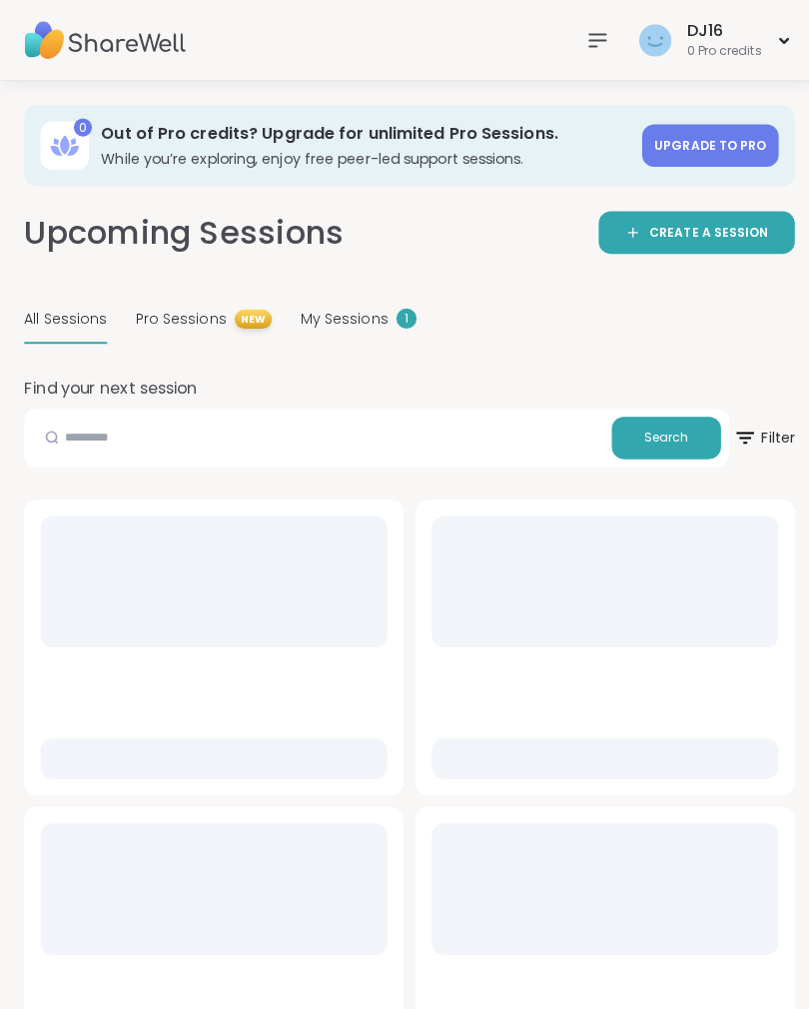
scroll to position [543, 0]
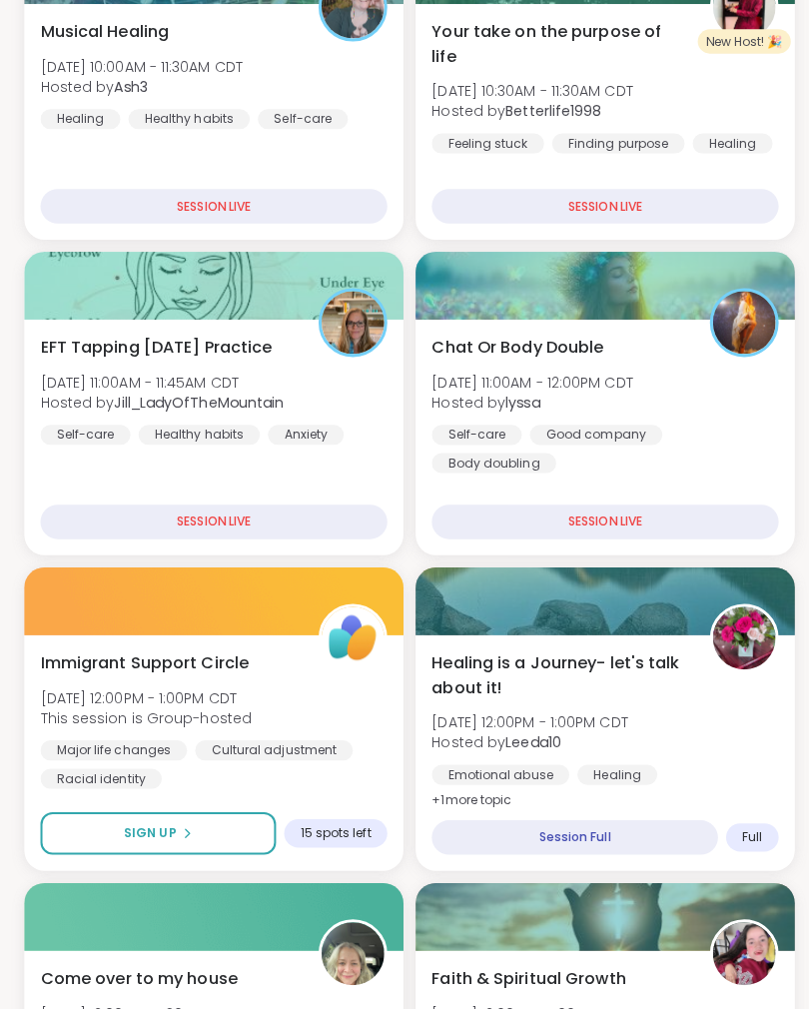
click at [653, 441] on div "Self-care Good company Body doubling" at bounding box center [598, 457] width 343 height 48
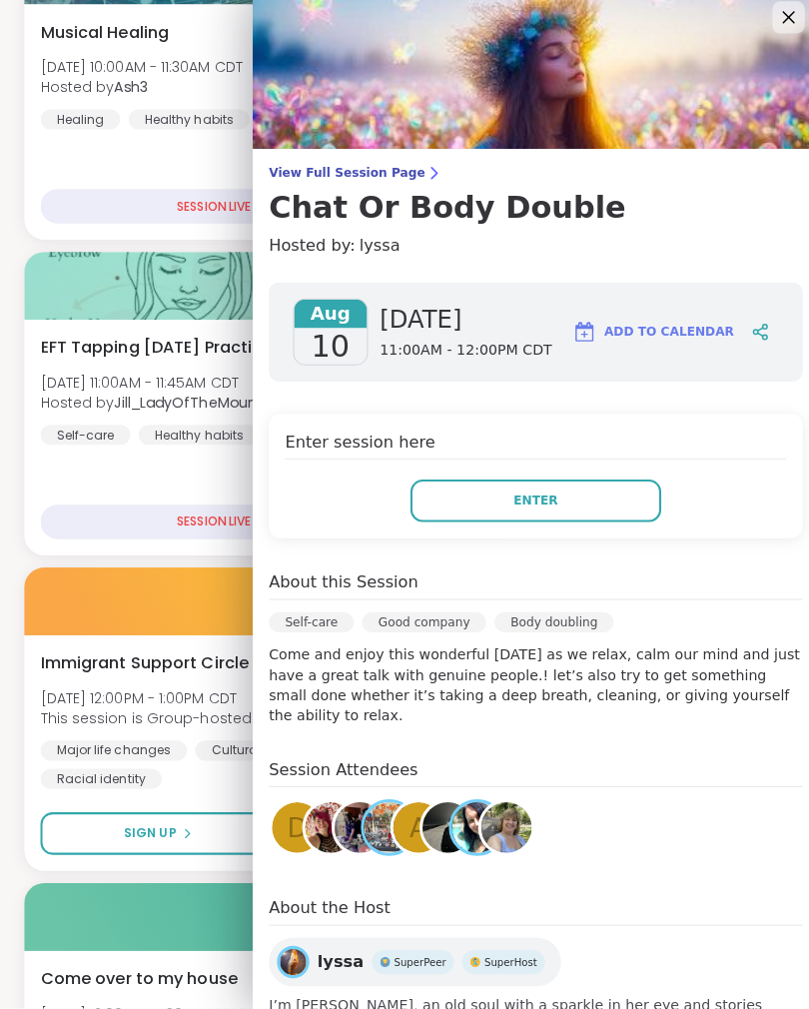
click at [553, 514] on button "Enter" at bounding box center [530, 507] width 248 height 42
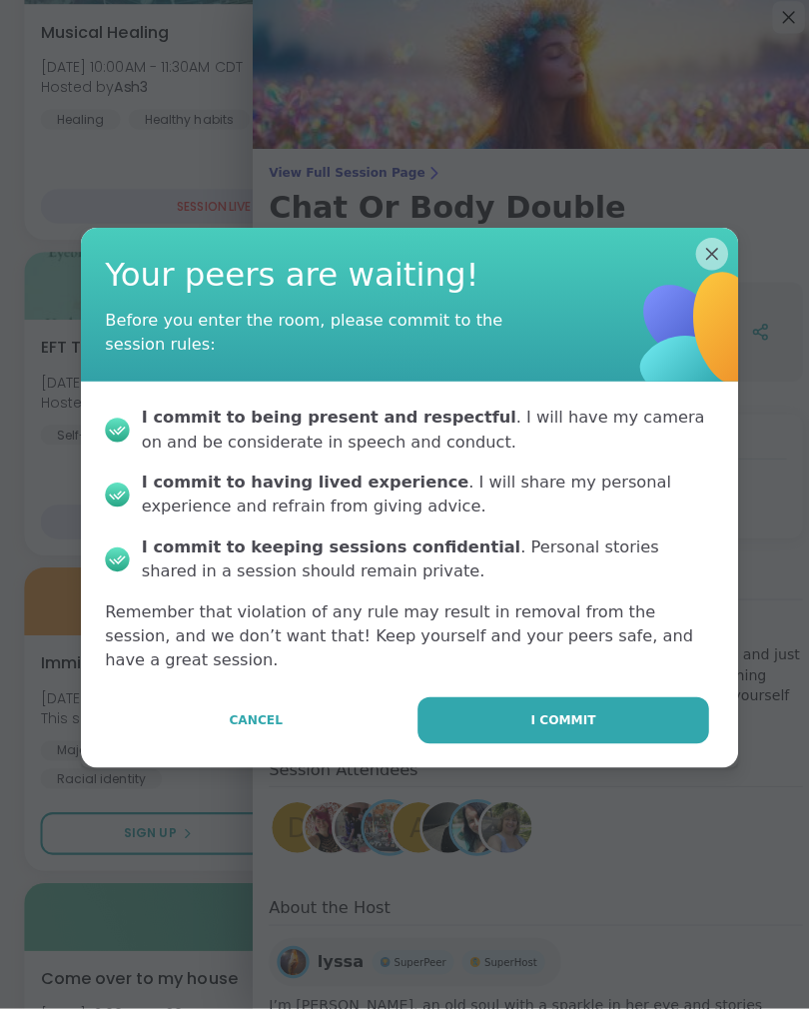
click at [606, 707] on button "I commit" at bounding box center [557, 724] width 288 height 46
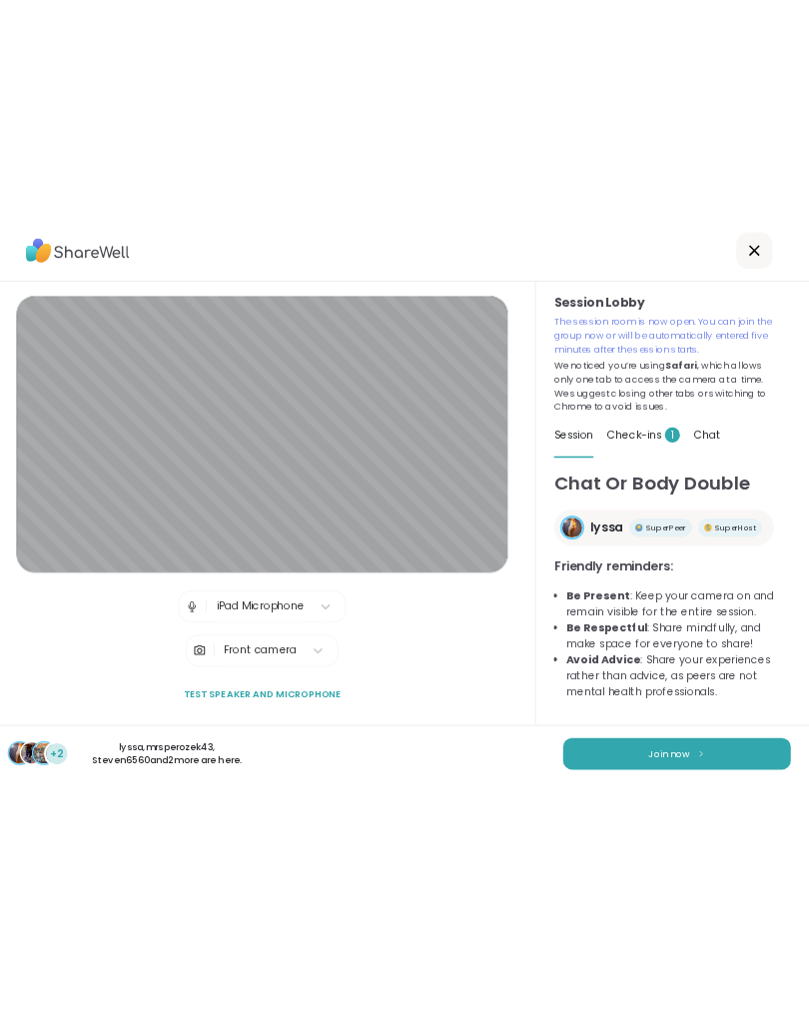
scroll to position [5, 0]
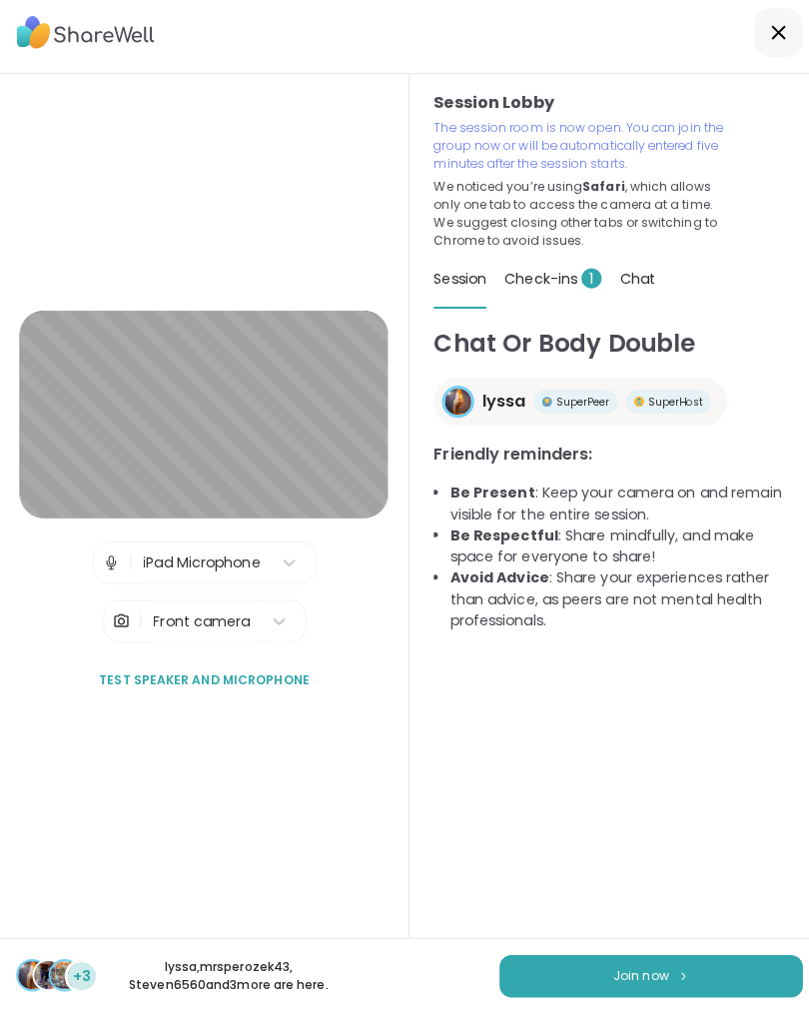
click at [650, 963] on span "Join now" at bounding box center [633, 972] width 55 height 18
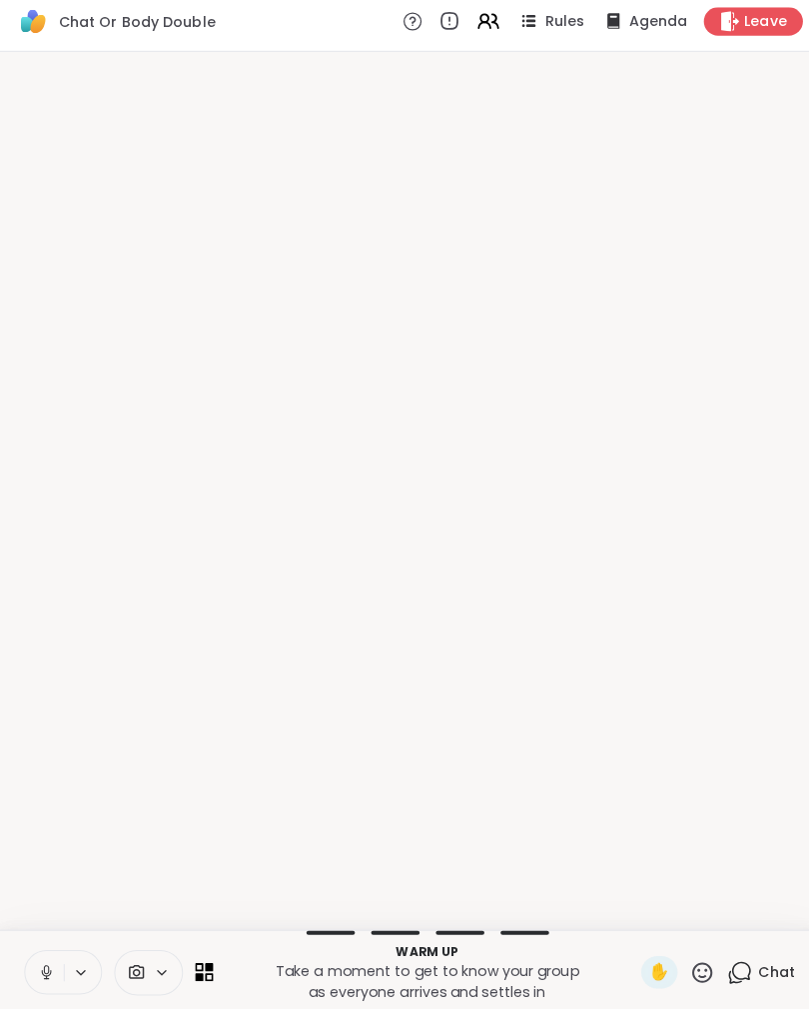
scroll to position [0, 0]
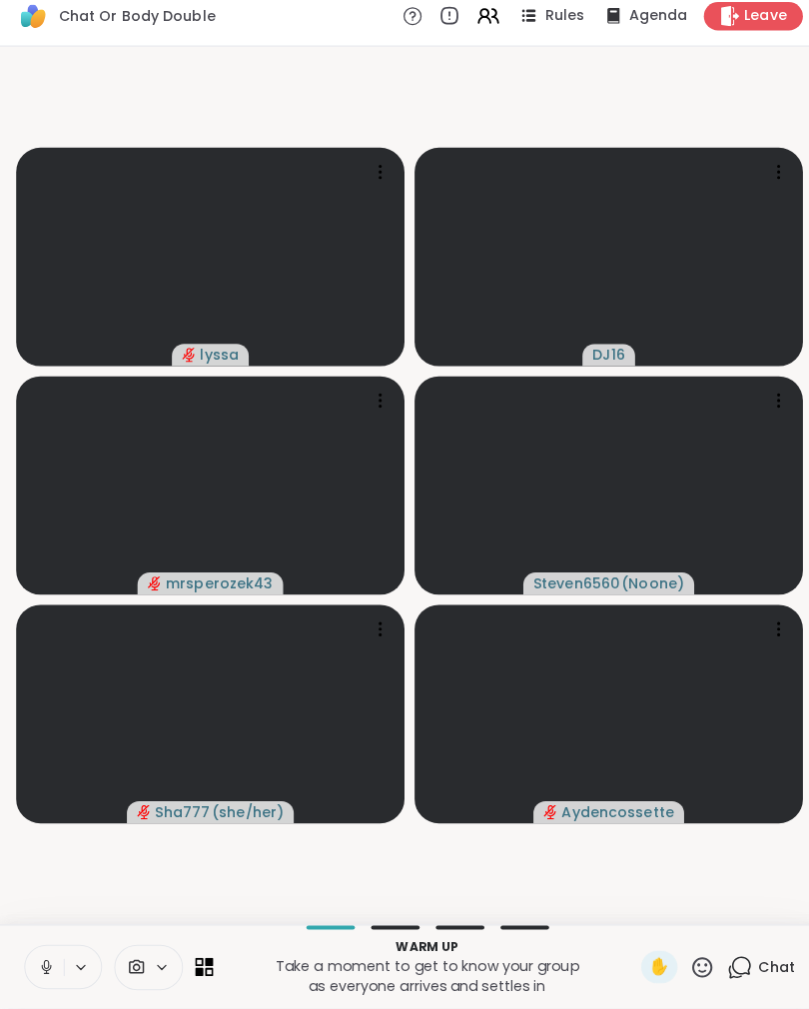
click at [41, 959] on icon at bounding box center [46, 968] width 18 height 18
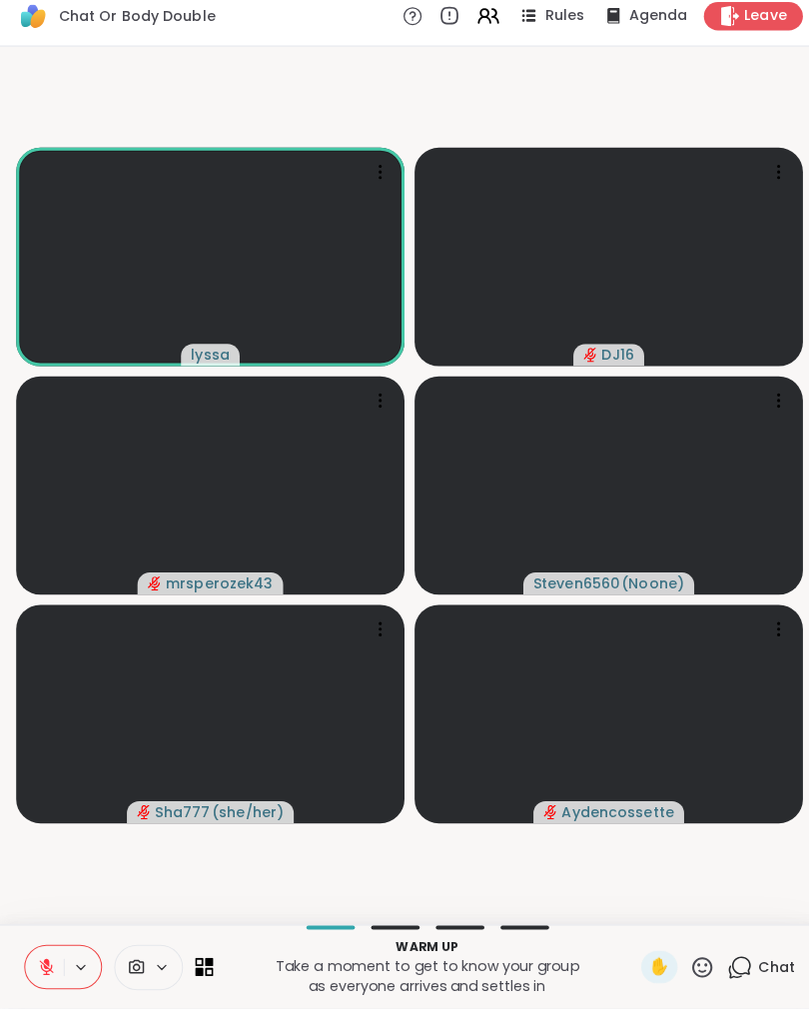
click at [37, 959] on icon at bounding box center [46, 968] width 18 height 18
click at [47, 959] on icon at bounding box center [46, 968] width 18 height 18
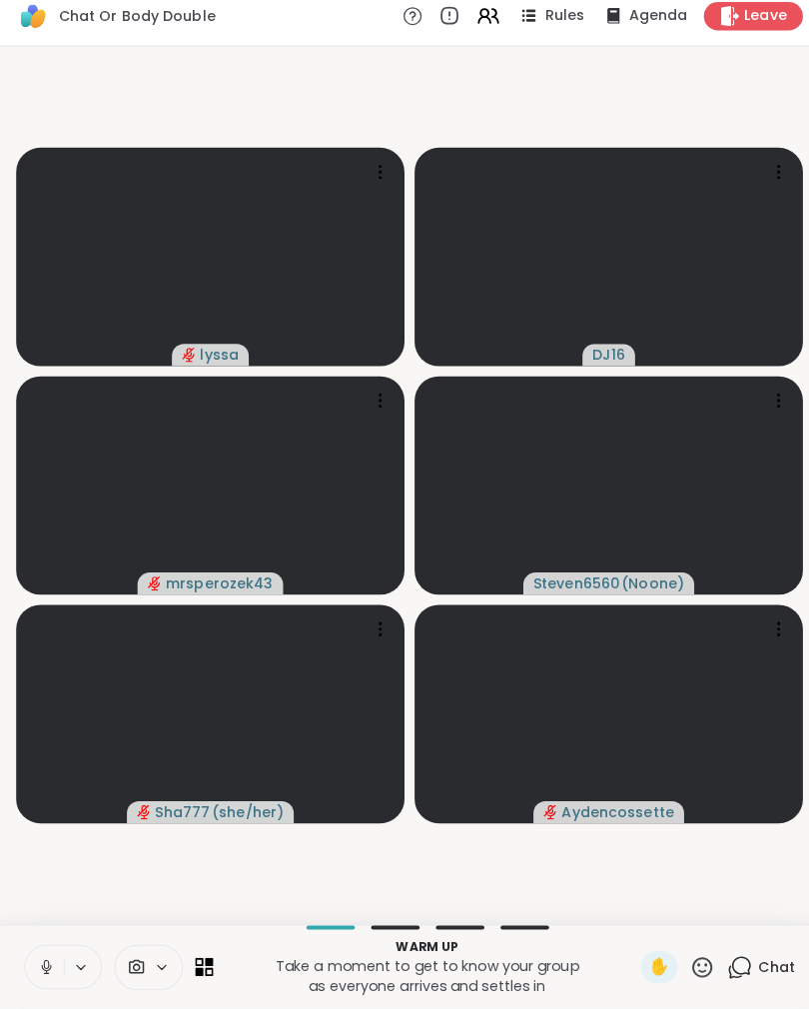
click at [25, 947] on button at bounding box center [44, 968] width 38 height 42
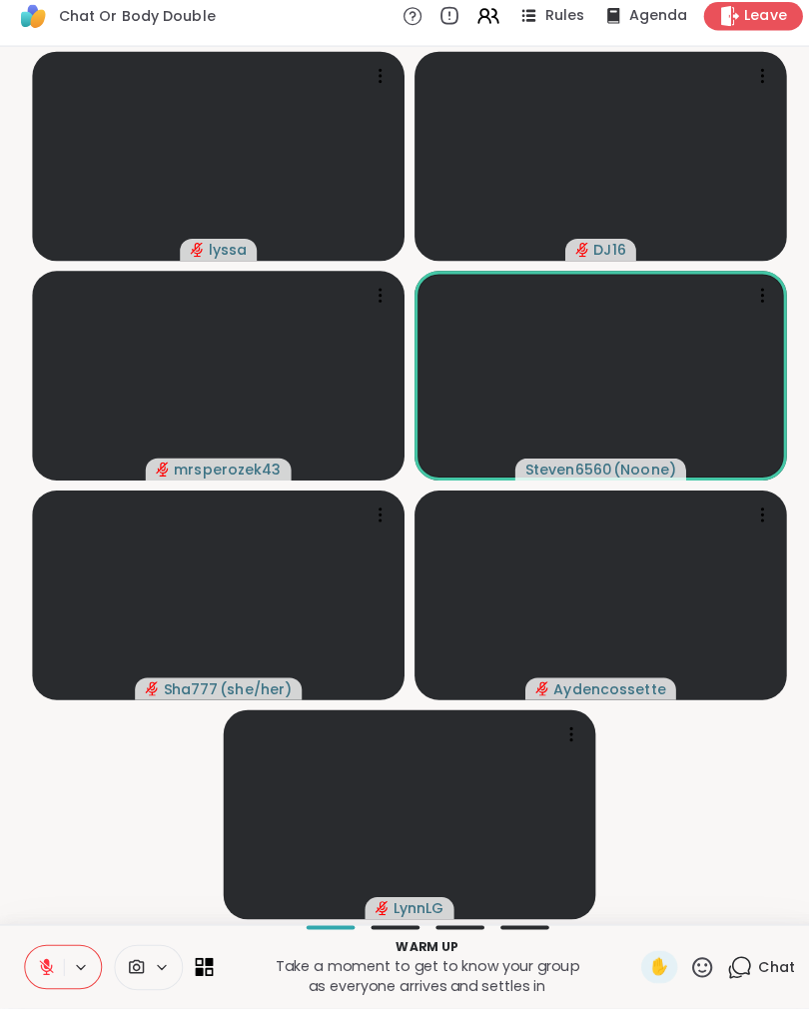
click at [56, 958] on button at bounding box center [44, 968] width 38 height 42
click at [56, 947] on button at bounding box center [44, 968] width 38 height 42
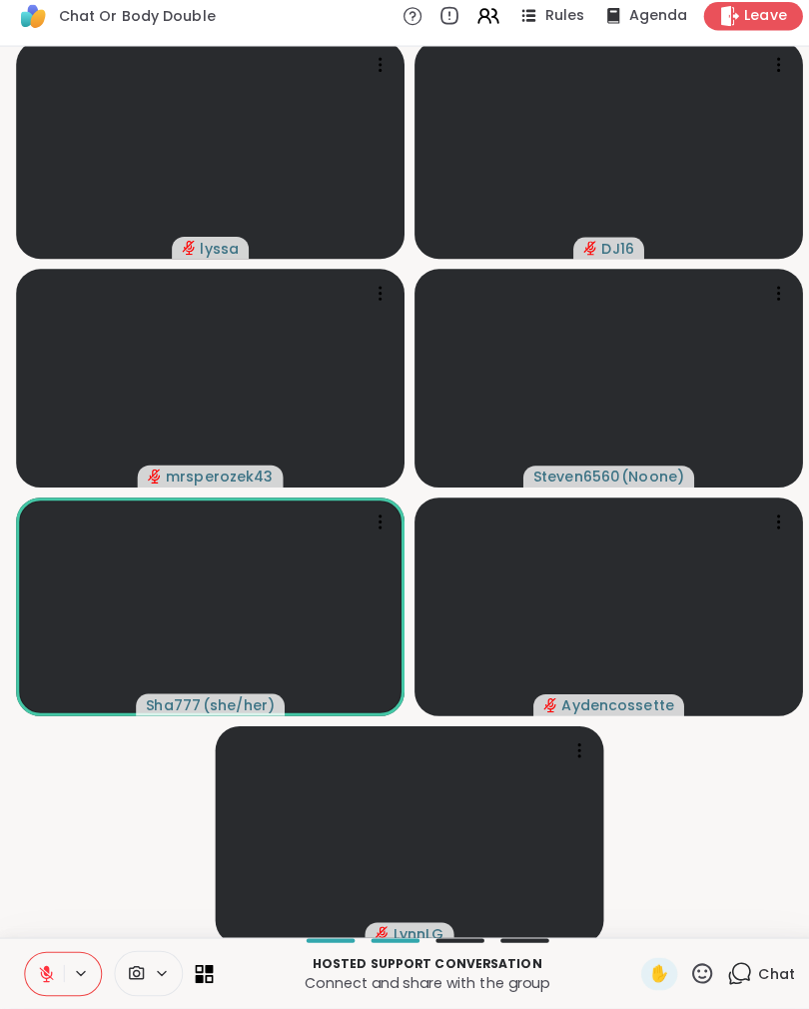
click at [698, 962] on icon at bounding box center [693, 974] width 25 height 25
click at [632, 910] on span "❤️" at bounding box center [635, 922] width 20 height 24
click at [700, 962] on icon at bounding box center [693, 974] width 25 height 25
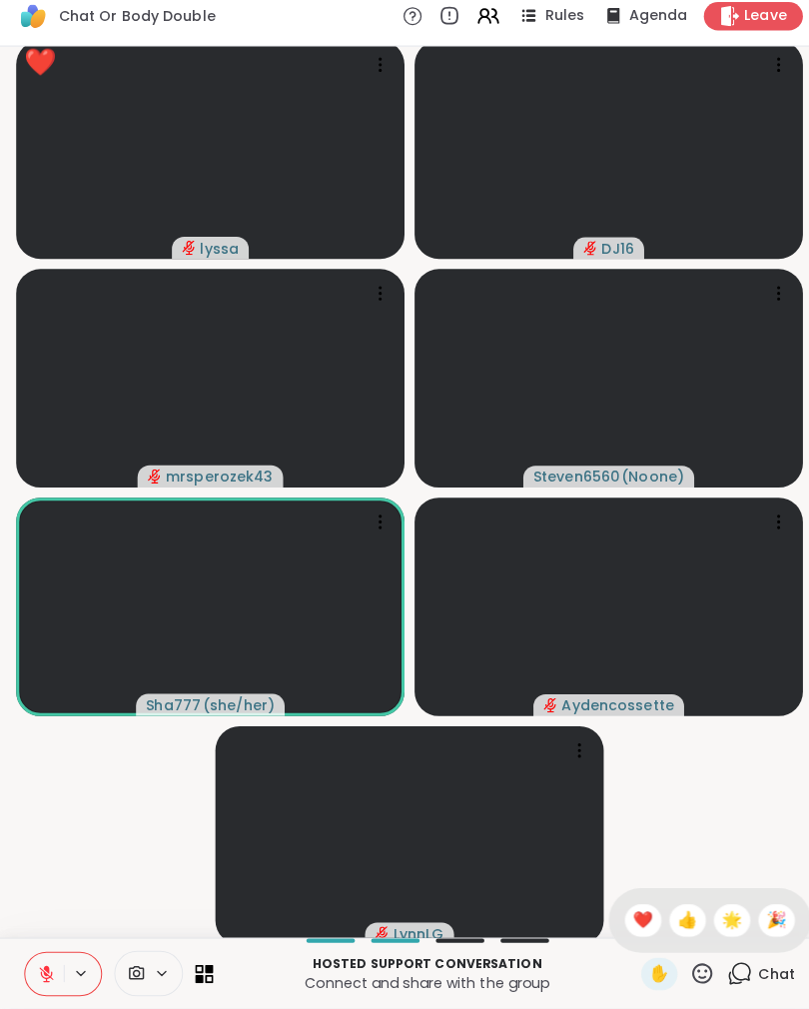
click at [675, 910] on span "👍" at bounding box center [679, 922] width 20 height 24
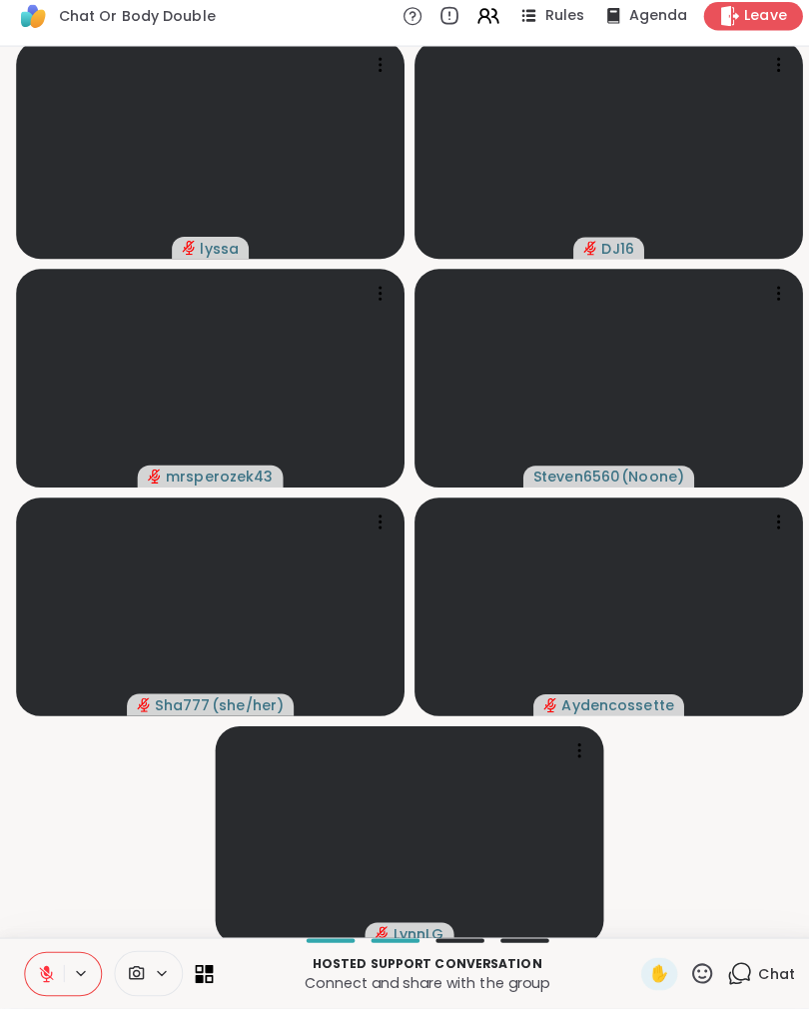
click at [42, 966] on icon at bounding box center [46, 975] width 18 height 18
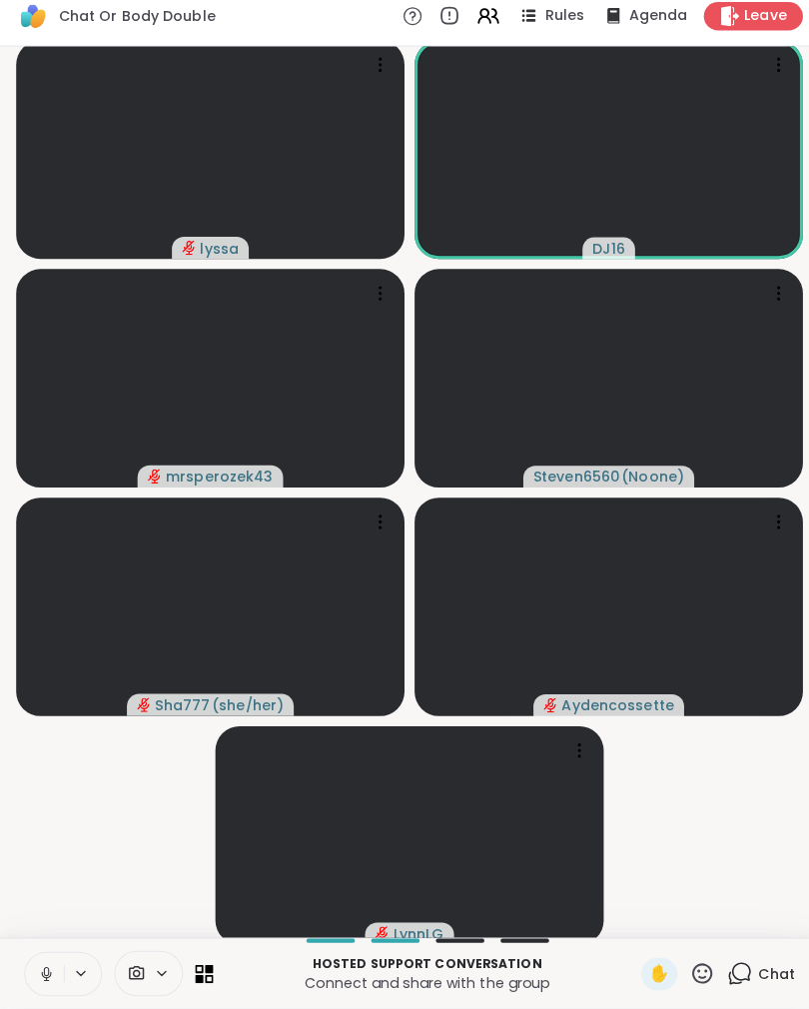
click at [25, 977] on button at bounding box center [44, 975] width 38 height 42
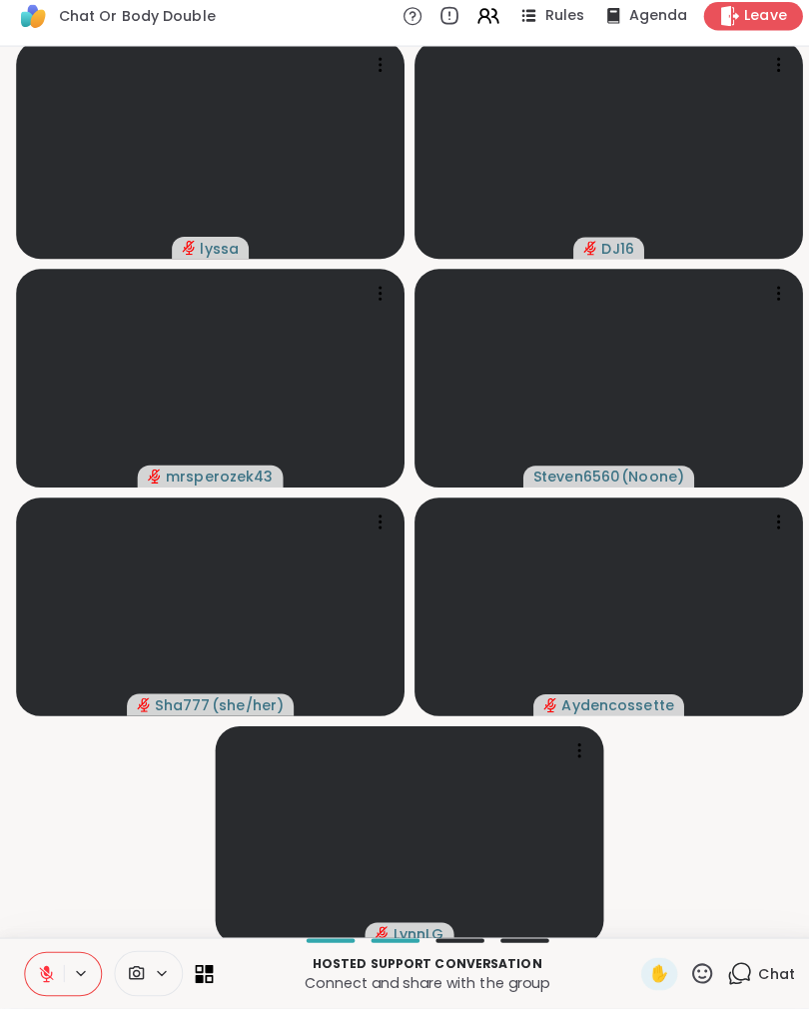
click at [36, 958] on button at bounding box center [44, 975] width 38 height 42
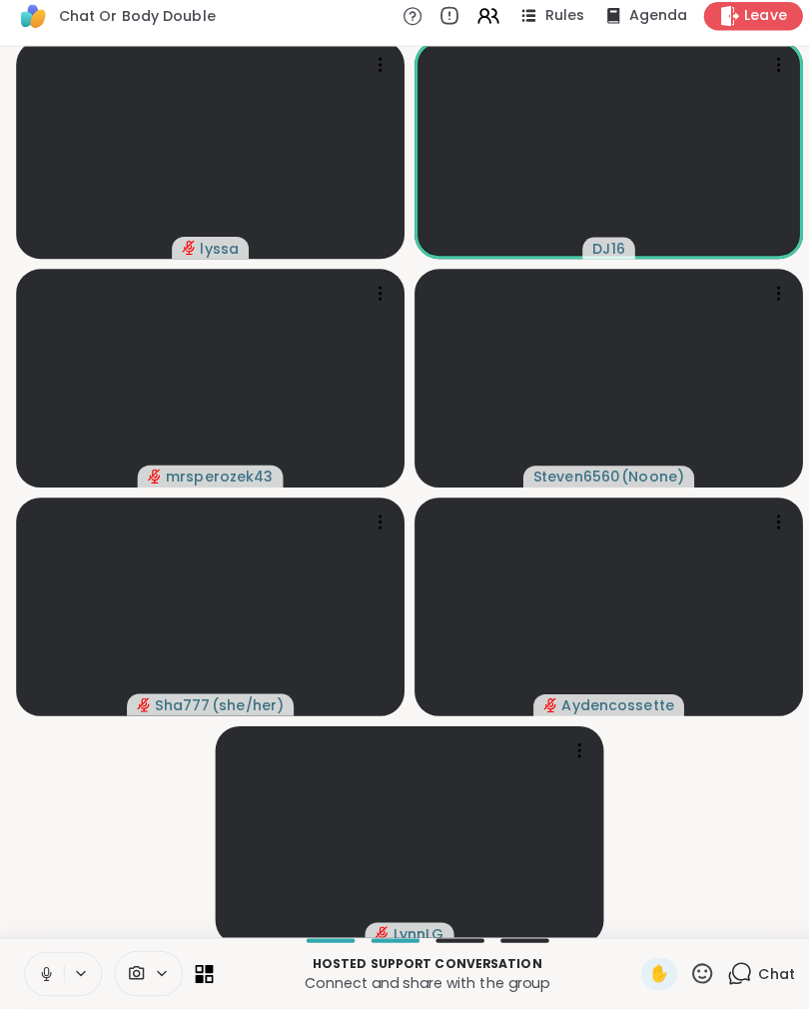
click at [40, 966] on icon at bounding box center [46, 975] width 18 height 18
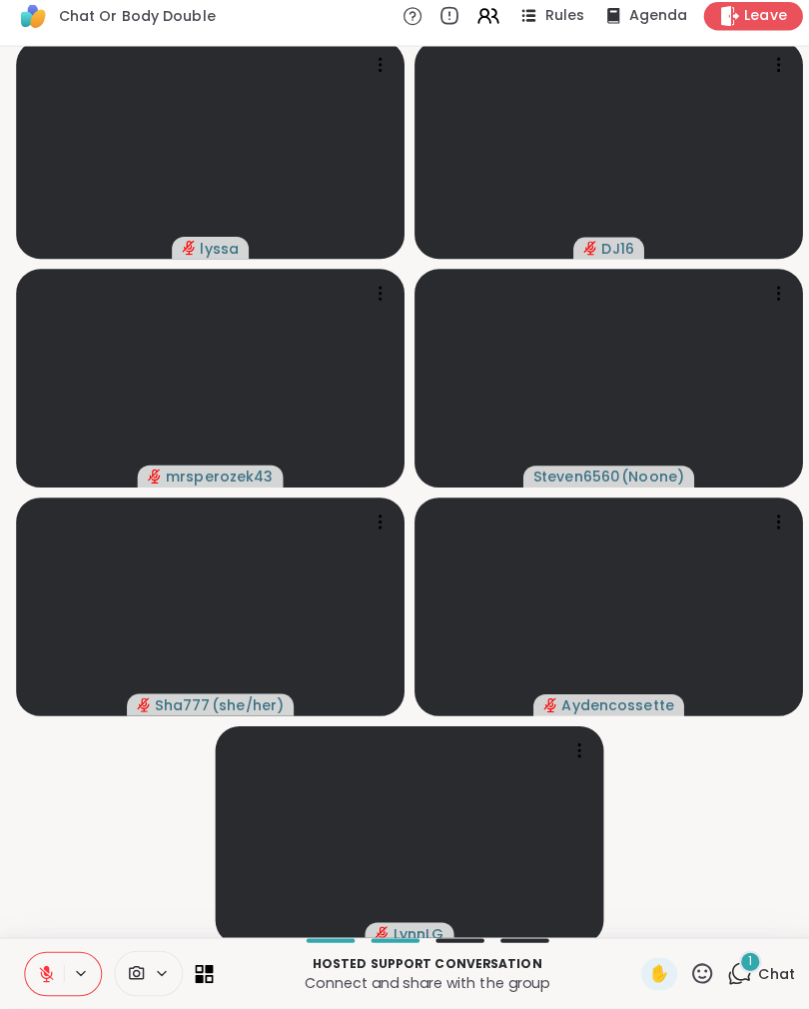
click at [52, 976] on button at bounding box center [44, 975] width 38 height 42
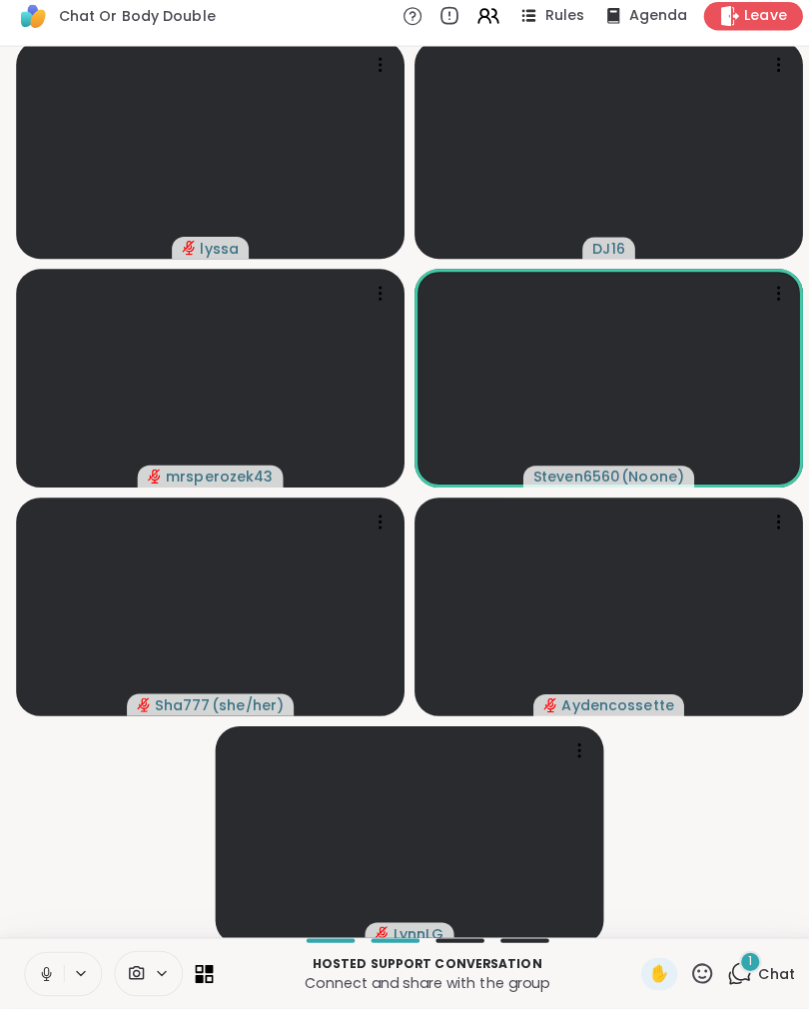
click at [32, 963] on button at bounding box center [44, 975] width 38 height 42
click at [737, 963] on icon at bounding box center [730, 974] width 25 height 25
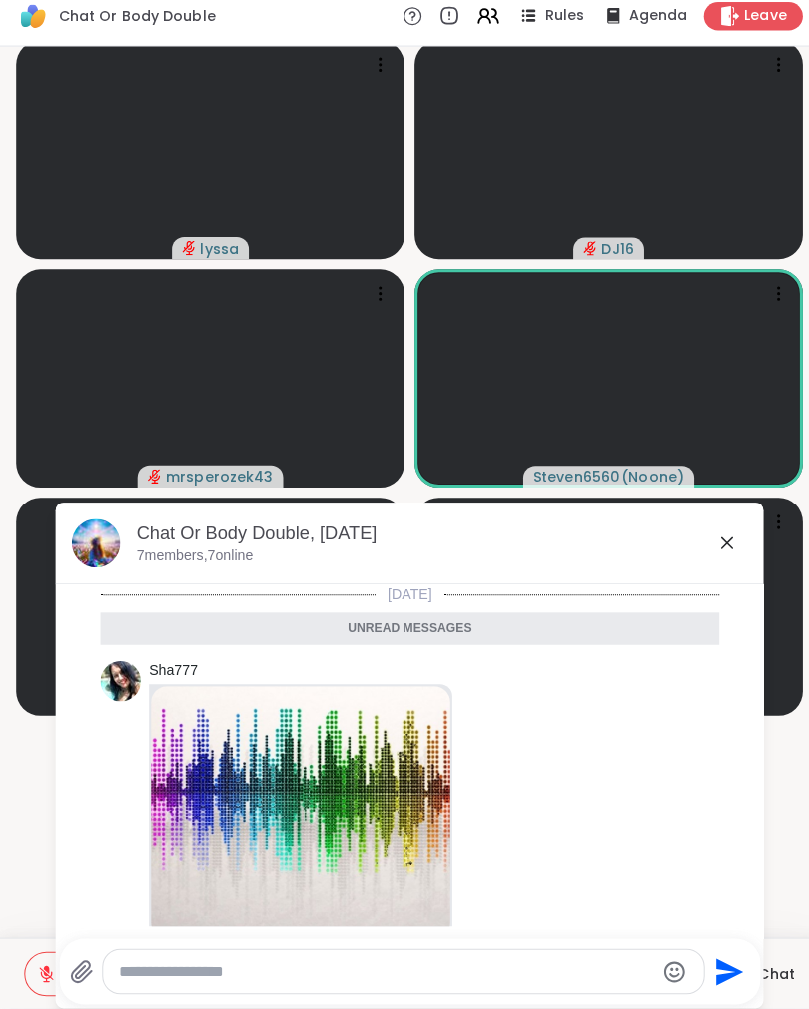
click at [727, 537] on icon at bounding box center [718, 549] width 24 height 24
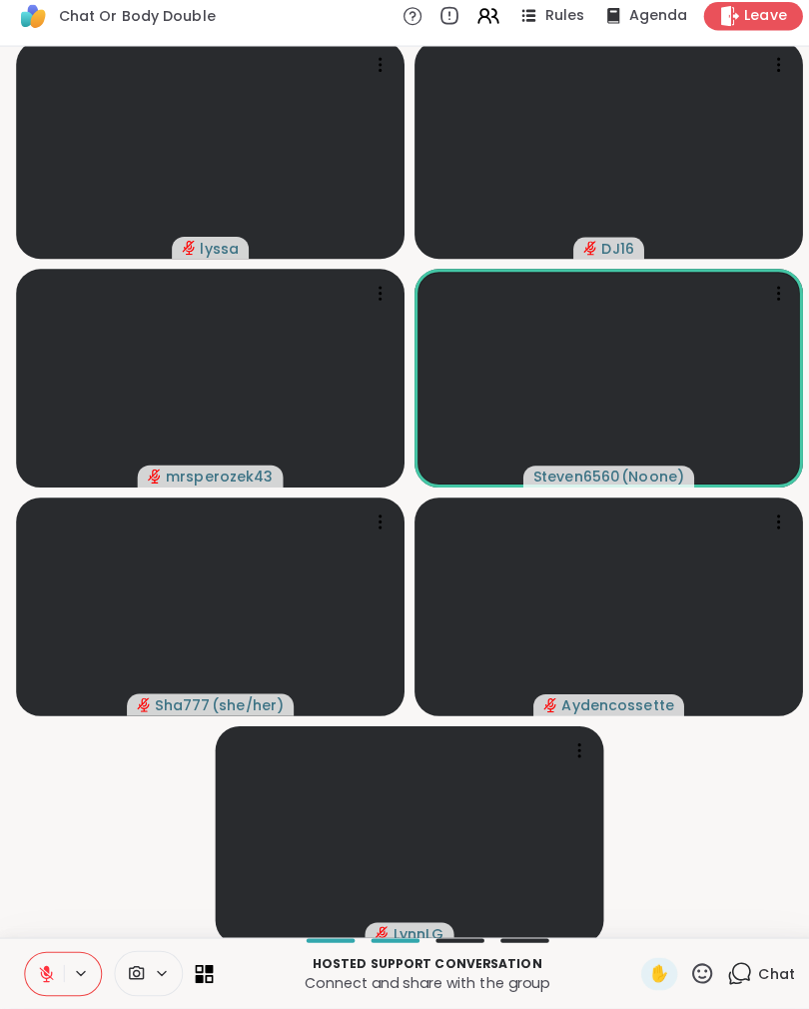
click at [0, 981] on div "Hosted support conversation Connect and share with the group ✋ Chat" at bounding box center [404, 974] width 809 height 70
